Goal: Transaction & Acquisition: Subscribe to service/newsletter

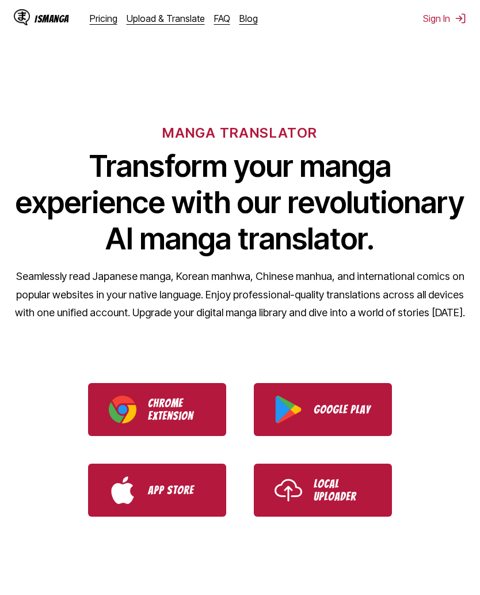
click at [380, 491] on link "Local Uploader" at bounding box center [323, 490] width 138 height 53
click at [443, 17] on button "Sign In" at bounding box center [444, 19] width 43 height 12
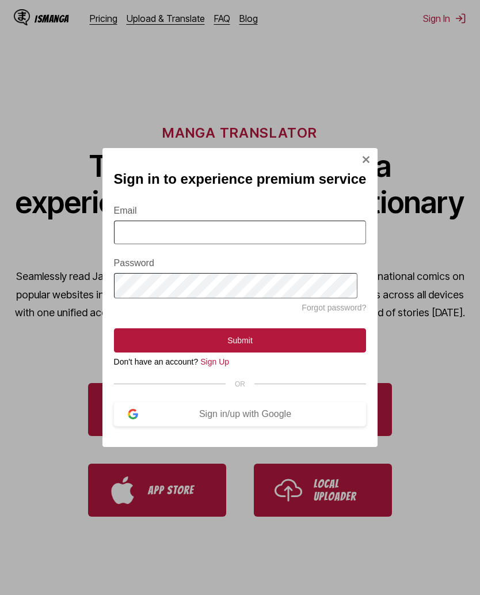
click at [308, 412] on button "Sign in/up with Google" at bounding box center [240, 414] width 253 height 24
click at [362, 160] on button "Sign In Modal" at bounding box center [366, 161] width 9 height 12
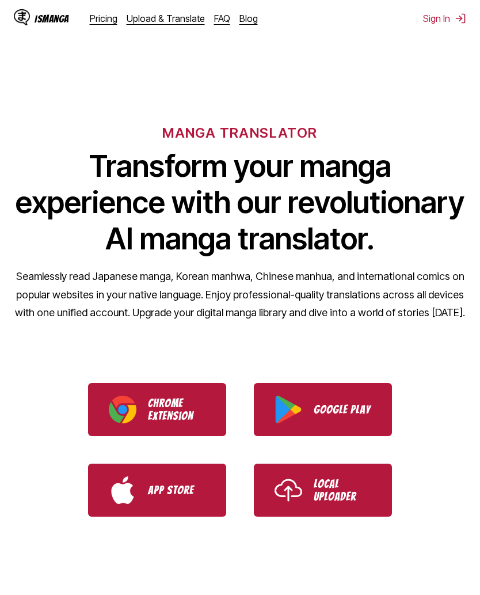
click at [436, 18] on button "Sign In" at bounding box center [444, 19] width 43 height 12
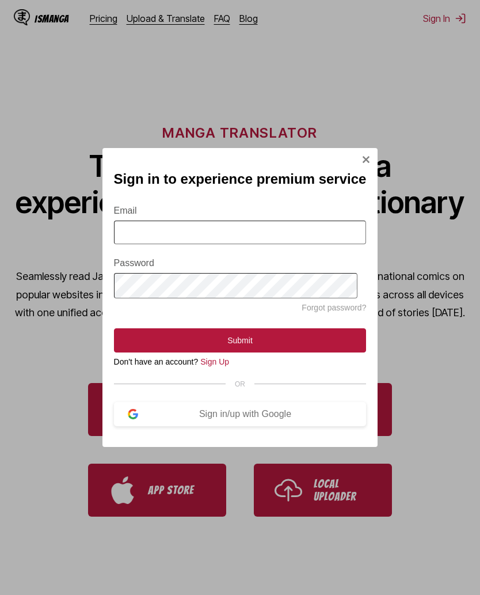
click at [296, 414] on div "Sign in/up with Google" at bounding box center [245, 414] width 215 height 10
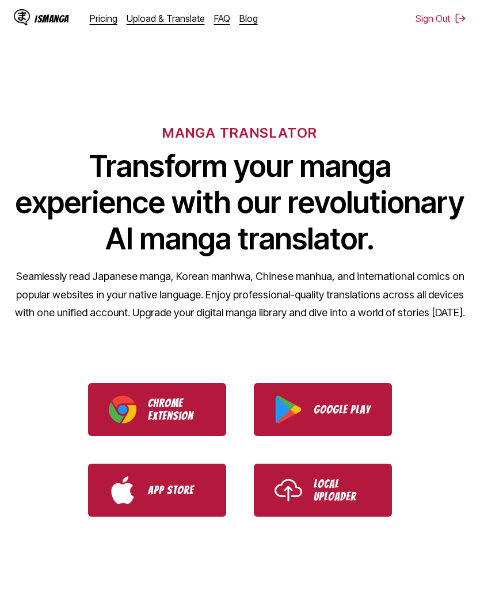
click at [103, 22] on link "Pricing" at bounding box center [104, 19] width 28 height 12
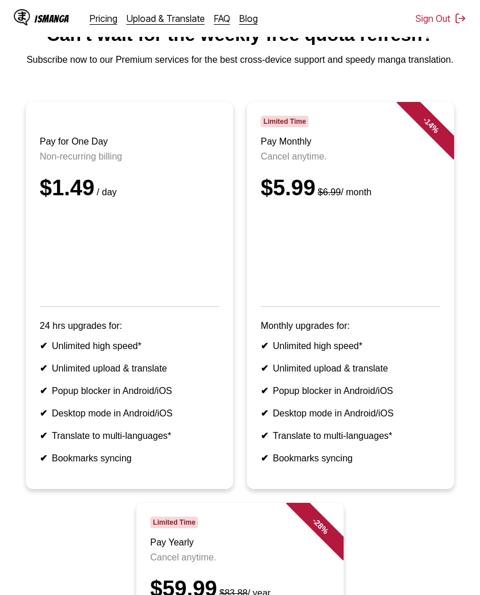
scroll to position [51, 0]
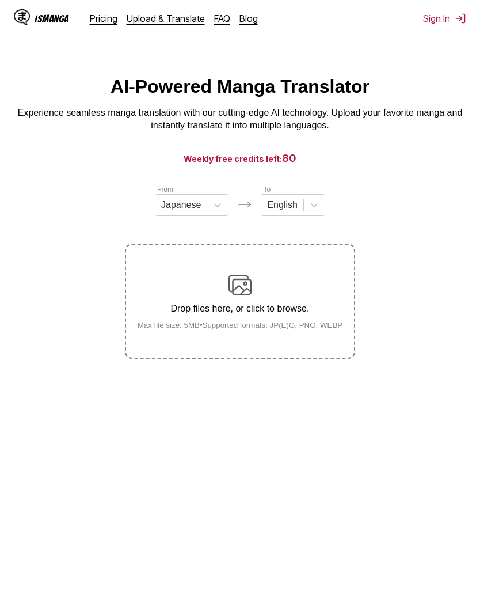
click at [116, 152] on h3 "Weekly free credits left: 80" at bounding box center [240, 158] width 425 height 14
click at [426, 22] on button "Sign In" at bounding box center [444, 19] width 43 height 12
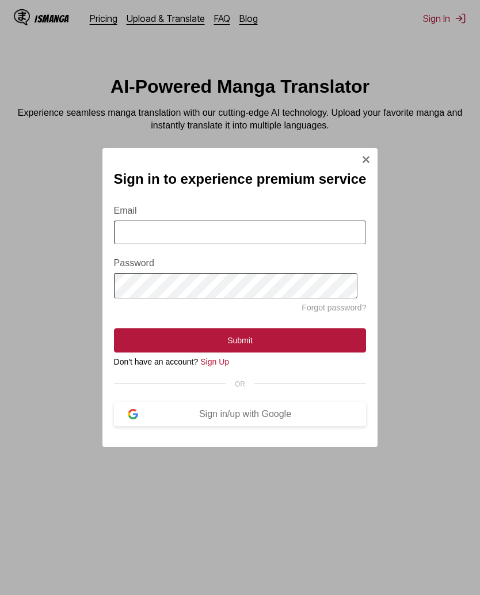
click at [270, 241] on input "Email" at bounding box center [240, 233] width 253 height 24
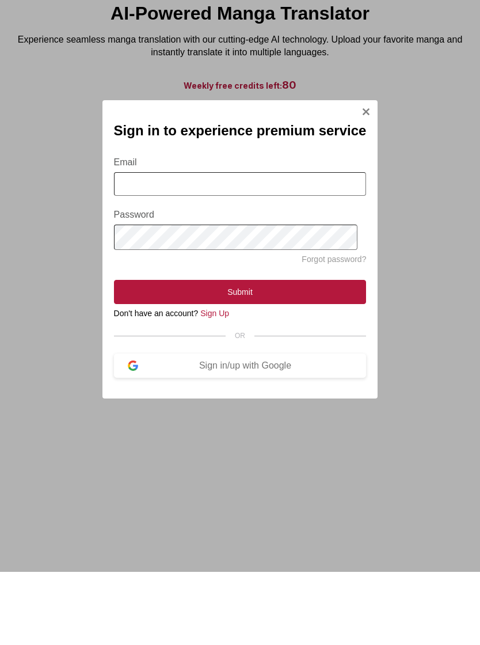
click at [214, 382] on link "Sign Up" at bounding box center [214, 386] width 29 height 9
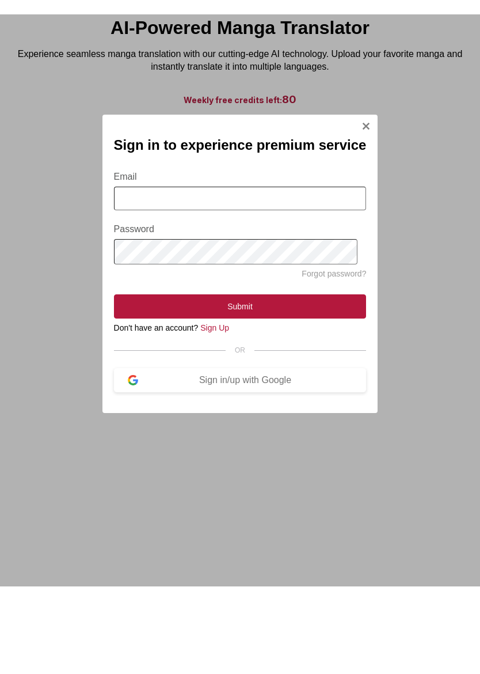
scroll to position [73, 0]
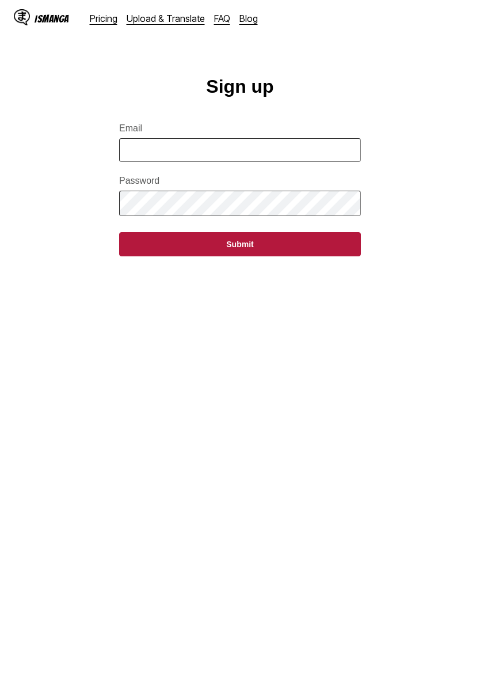
click at [128, 151] on input "Email" at bounding box center [240, 150] width 242 height 24
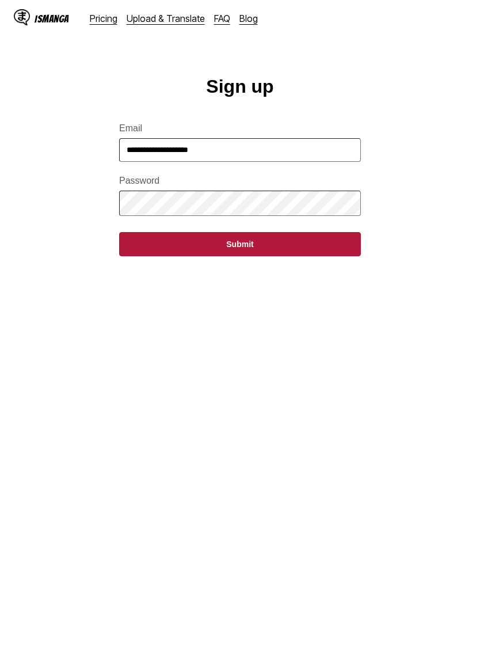
type input "**********"
click at [328, 248] on button "Submit" at bounding box center [240, 244] width 242 height 24
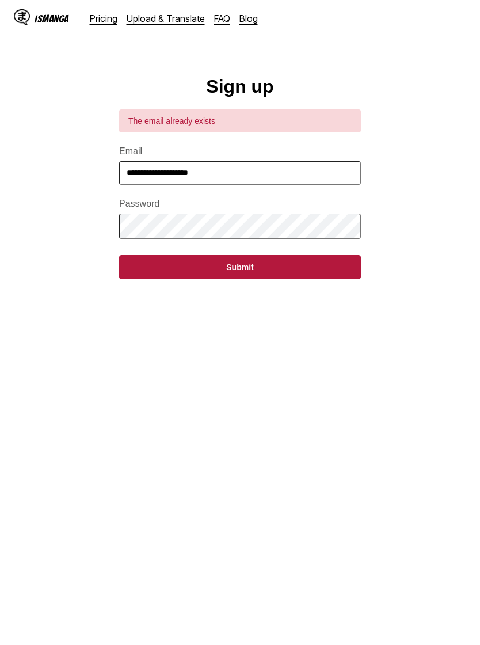
click at [435, 299] on main "**********" at bounding box center [240, 366] width 480 height 581
